Goal: Task Accomplishment & Management: Complete application form

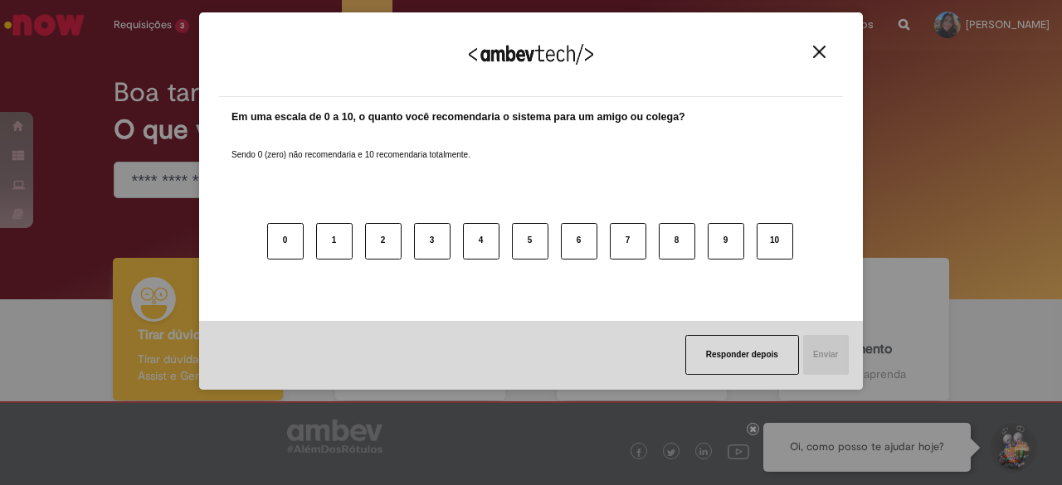
click at [824, 41] on div "Agradecemos seu feedback!" at bounding box center [531, 64] width 624 height 65
click at [824, 50] on img "Close" at bounding box center [819, 52] width 12 height 12
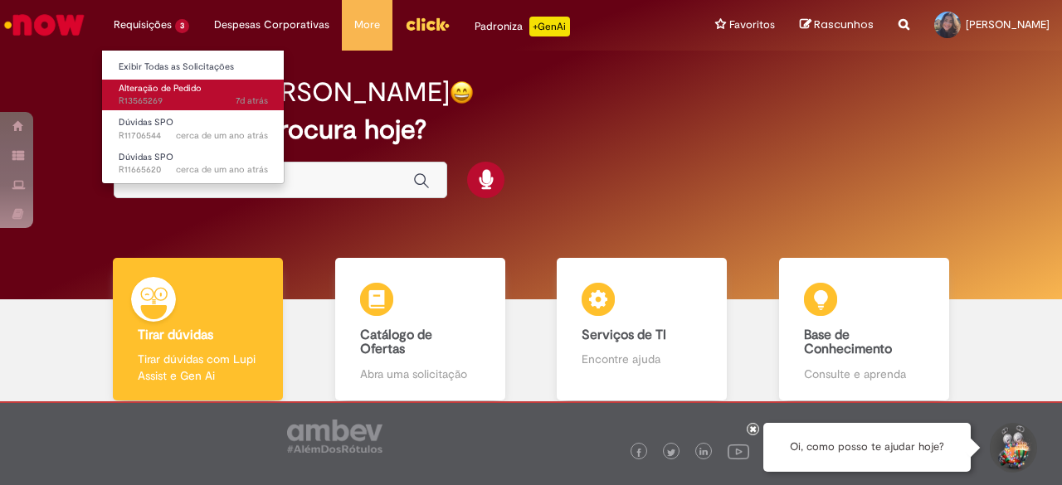
click at [178, 87] on span "Alteração de Pedido" at bounding box center [160, 88] width 83 height 12
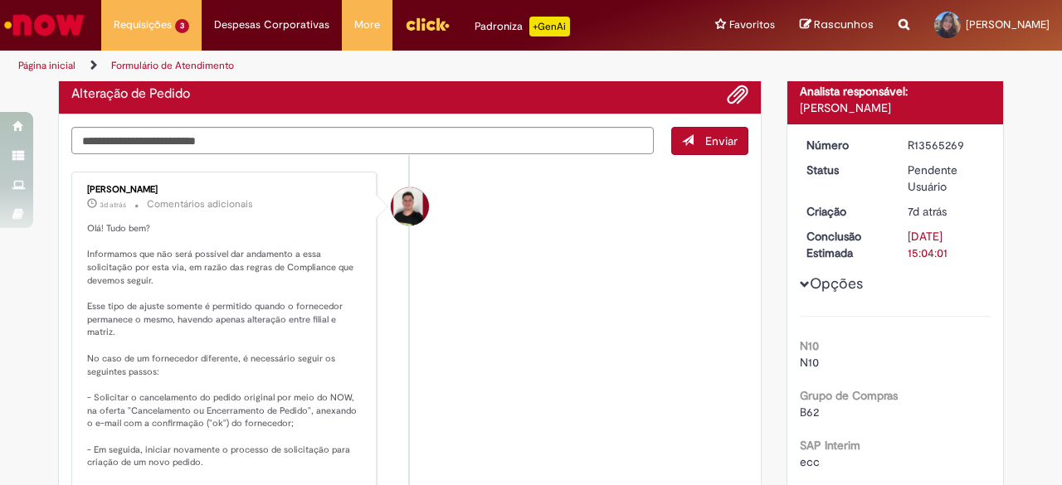
scroll to position [134, 0]
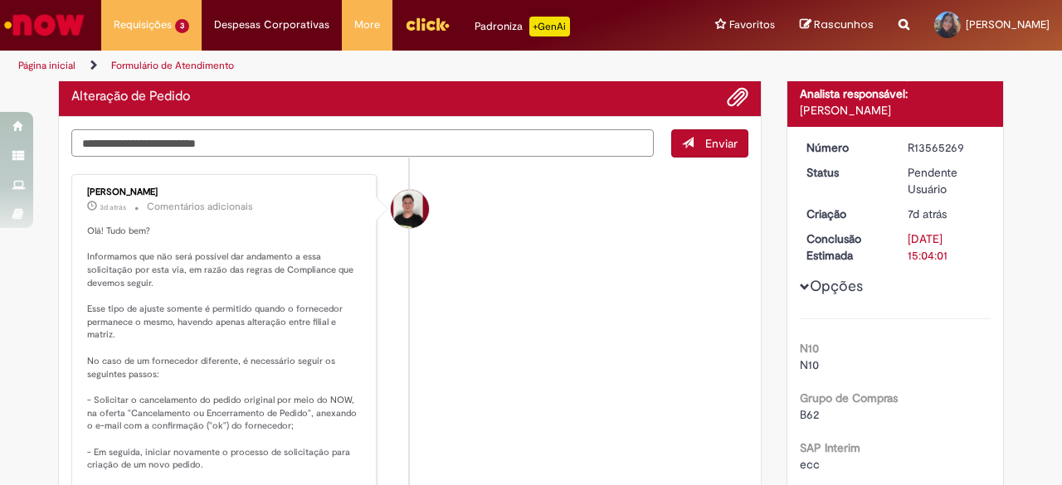
click at [328, 144] on textarea "Digite sua mensagem aqui..." at bounding box center [362, 142] width 582 height 27
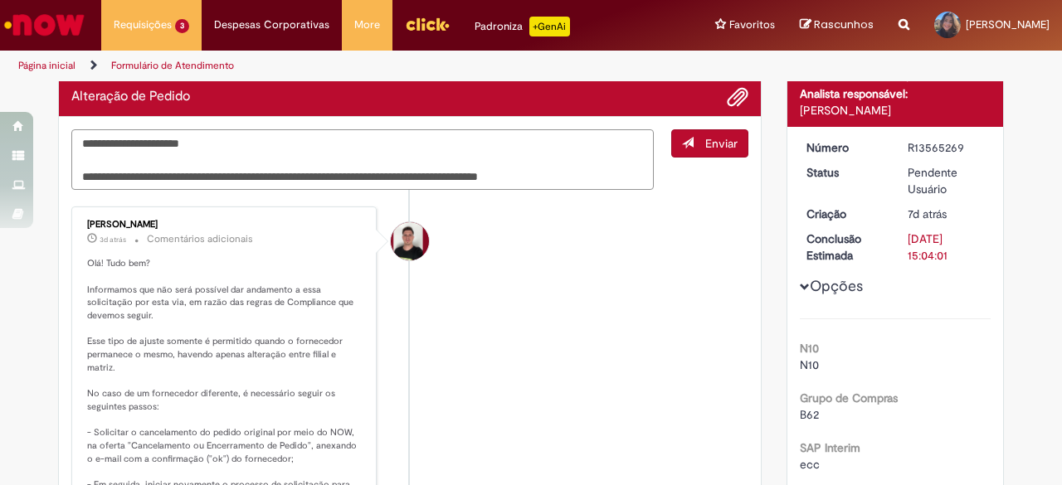
click at [279, 180] on textarea "**********" at bounding box center [362, 159] width 582 height 61
type textarea "**********"
click at [714, 136] on span "Enviar" at bounding box center [721, 143] width 32 height 15
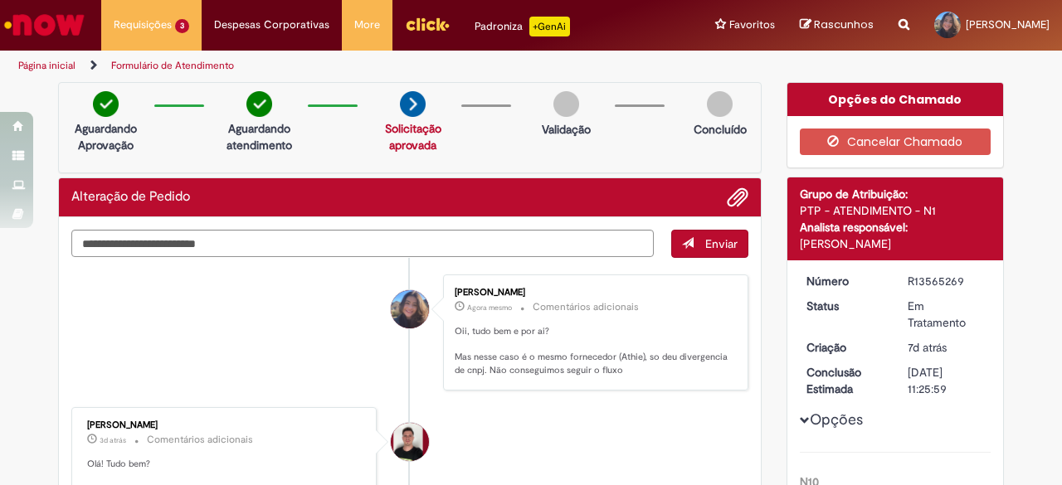
scroll to position [0, 0]
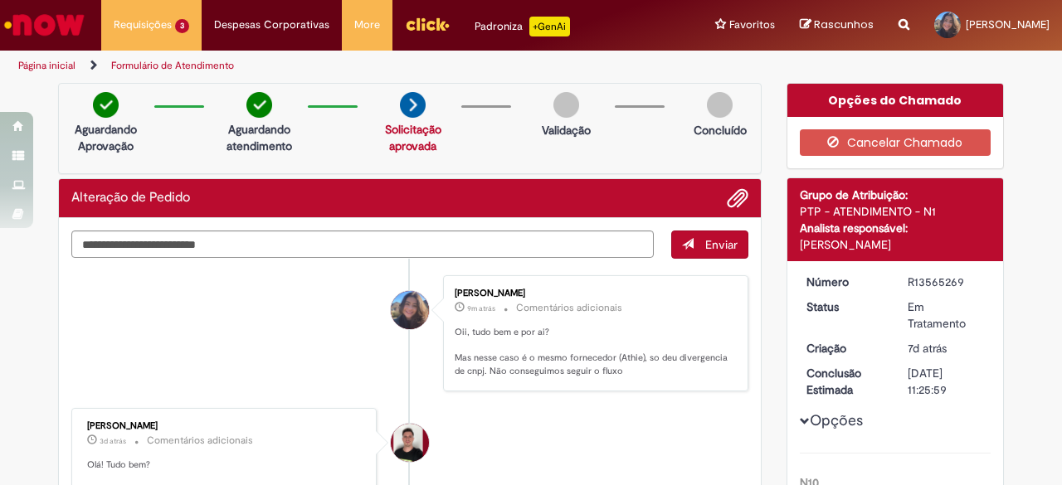
click at [73, 19] on img "Ir para a Homepage" at bounding box center [44, 24] width 85 height 33
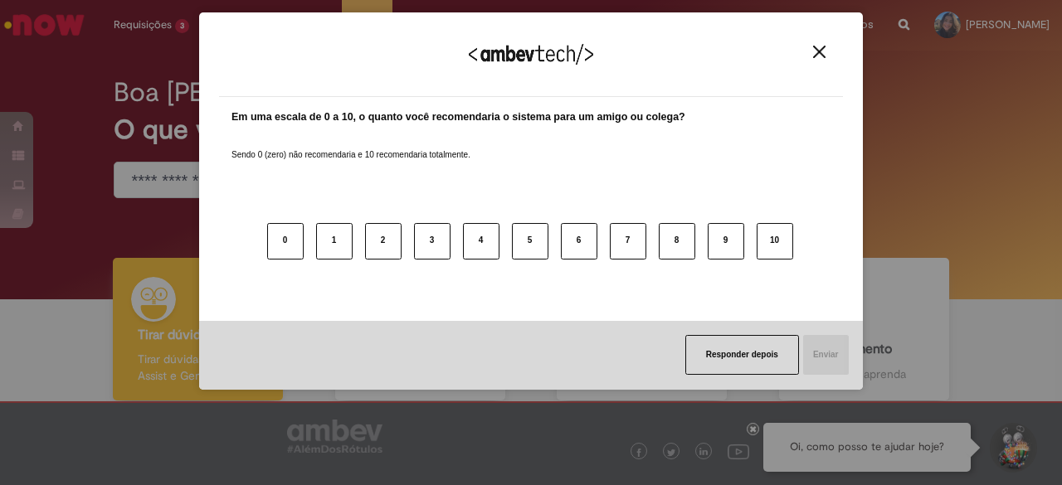
click at [826, 57] on button "Close" at bounding box center [819, 52] width 22 height 14
